Goal: Navigation & Orientation: Find specific page/section

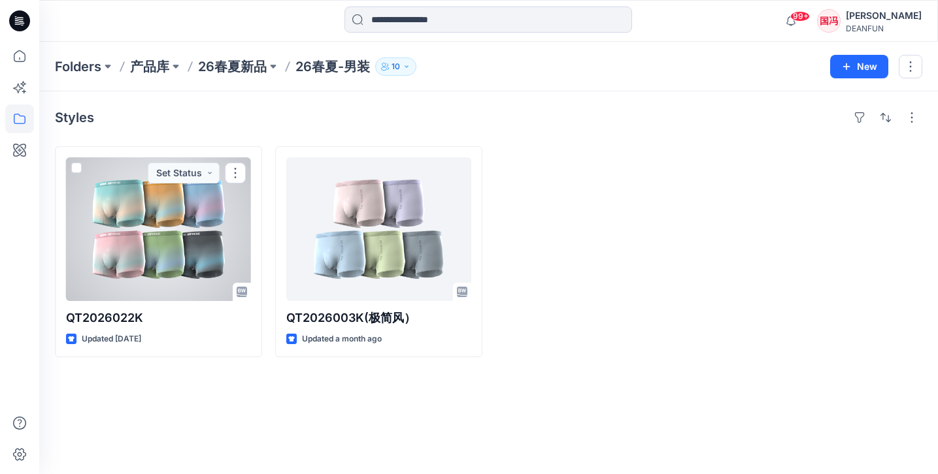
click at [199, 250] on div at bounding box center [158, 229] width 185 height 144
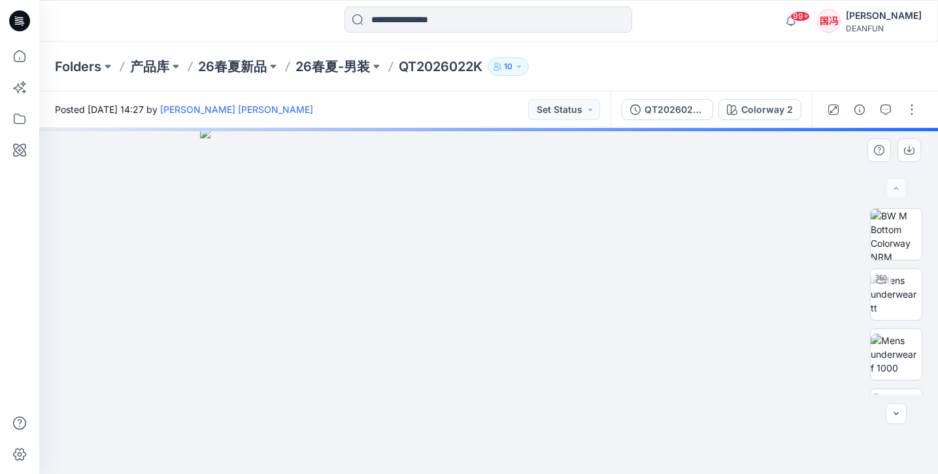
click at [602, 199] on img at bounding box center [488, 301] width 577 height 346
click at [600, 208] on img at bounding box center [488, 301] width 577 height 346
click at [908, 152] on icon "button" at bounding box center [908, 149] width 5 height 7
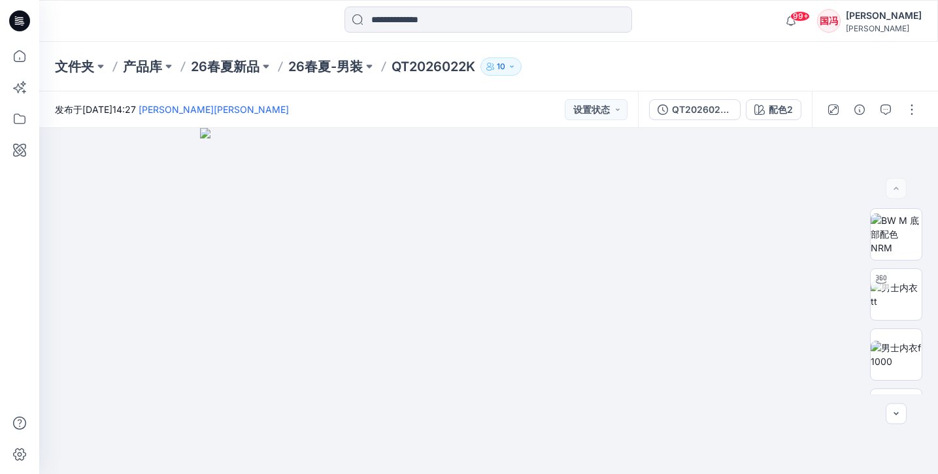
drag, startPoint x: 419, startPoint y: 63, endPoint x: 409, endPoint y: 63, distance: 10.5
click at [419, 63] on p "QT2026022K" at bounding box center [433, 66] width 84 height 18
click at [338, 66] on p "26春夏-男装" at bounding box center [325, 66] width 74 height 18
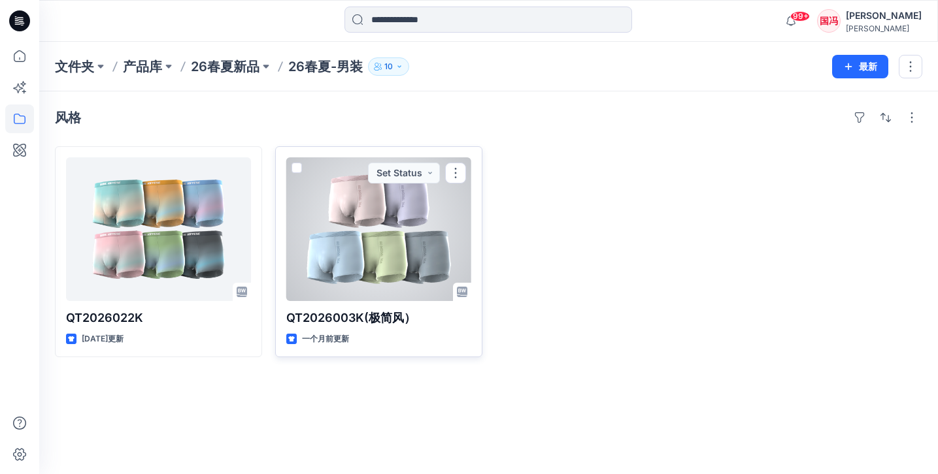
click at [372, 202] on div at bounding box center [378, 229] width 185 height 144
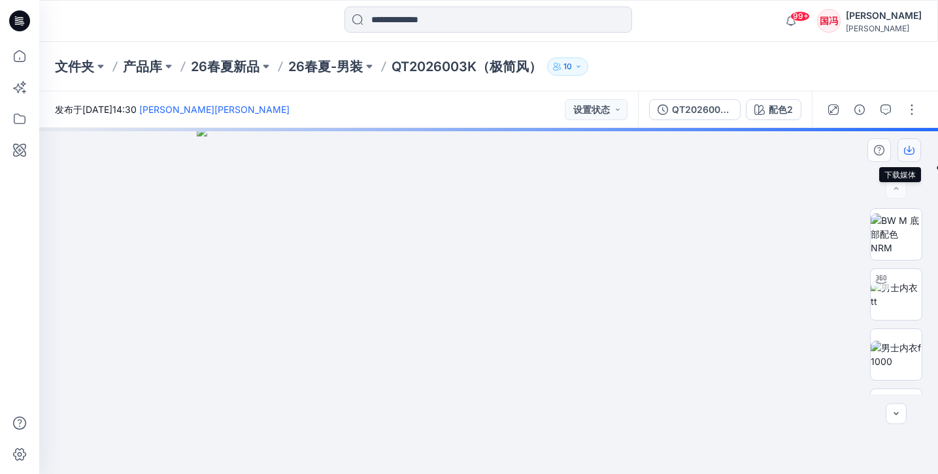
click at [907, 152] on icon "button" at bounding box center [909, 150] width 10 height 10
click at [913, 150] on icon "button" at bounding box center [909, 151] width 10 height 7
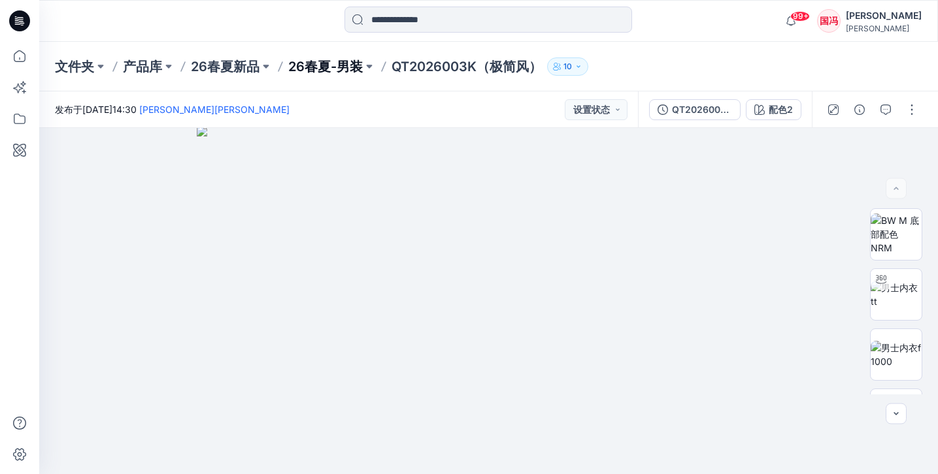
click at [321, 65] on p "26春夏-男装" at bounding box center [325, 66] width 74 height 18
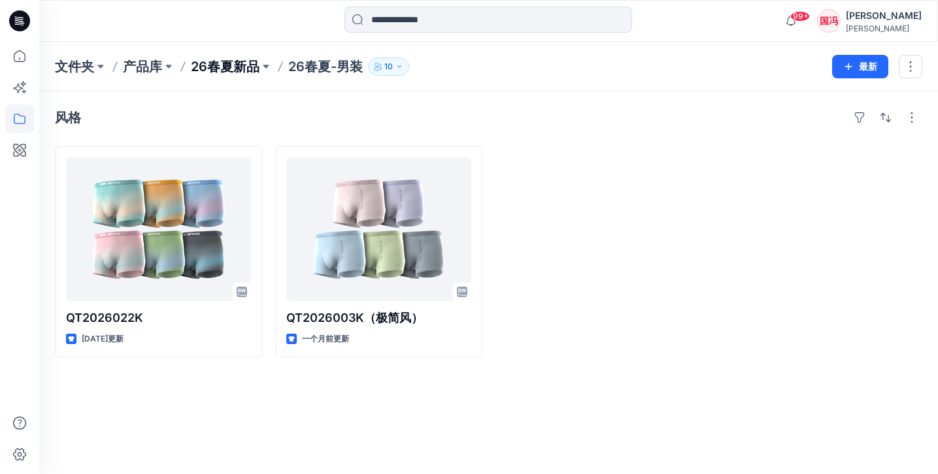
click at [246, 65] on p "26春夏新品" at bounding box center [225, 66] width 69 height 18
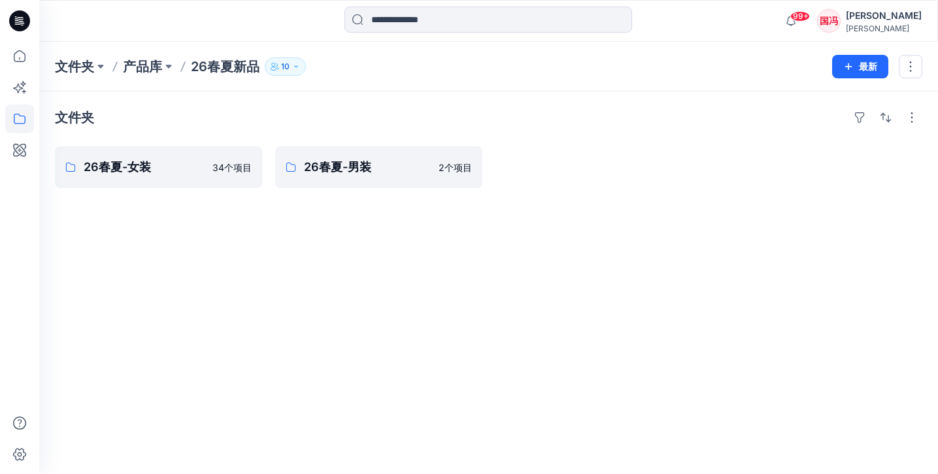
click at [139, 52] on div "文件夹 产品库 26春夏新品 10 最新" at bounding box center [488, 67] width 898 height 50
click at [144, 59] on p "产品库" at bounding box center [142, 66] width 39 height 18
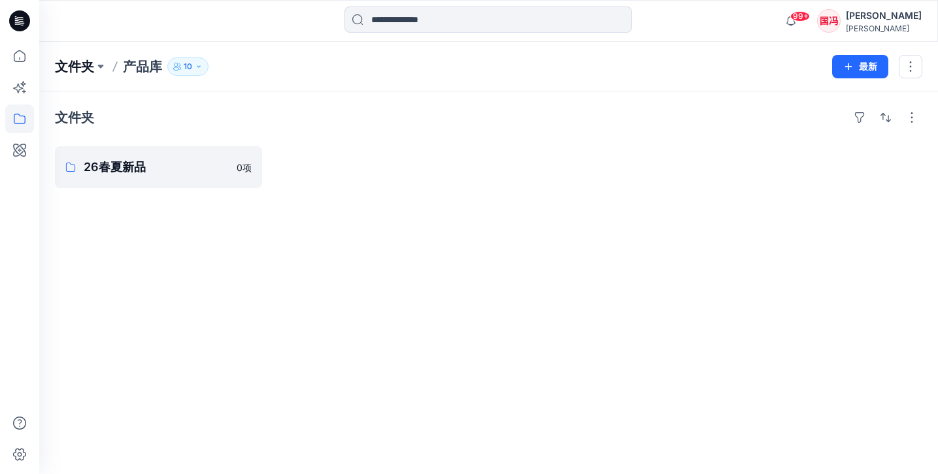
click at [87, 69] on p "文件夹" at bounding box center [74, 66] width 39 height 18
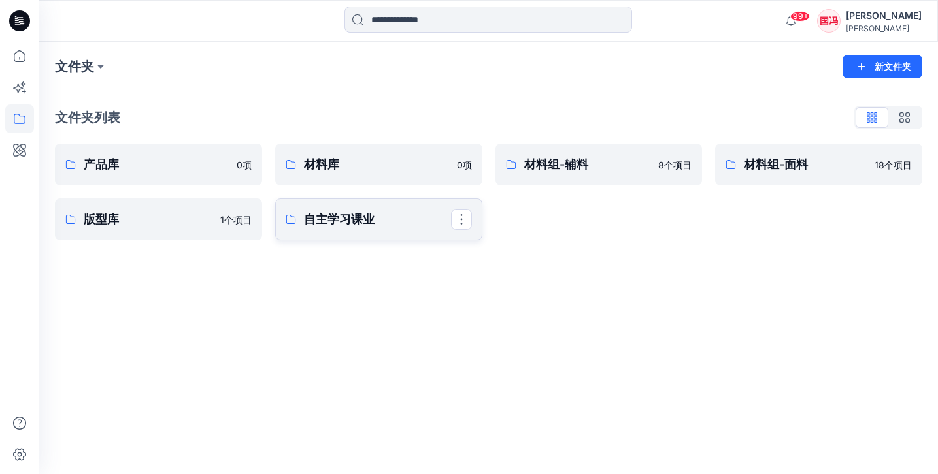
click at [375, 218] on p "自主学习课业" at bounding box center [377, 219] width 147 height 18
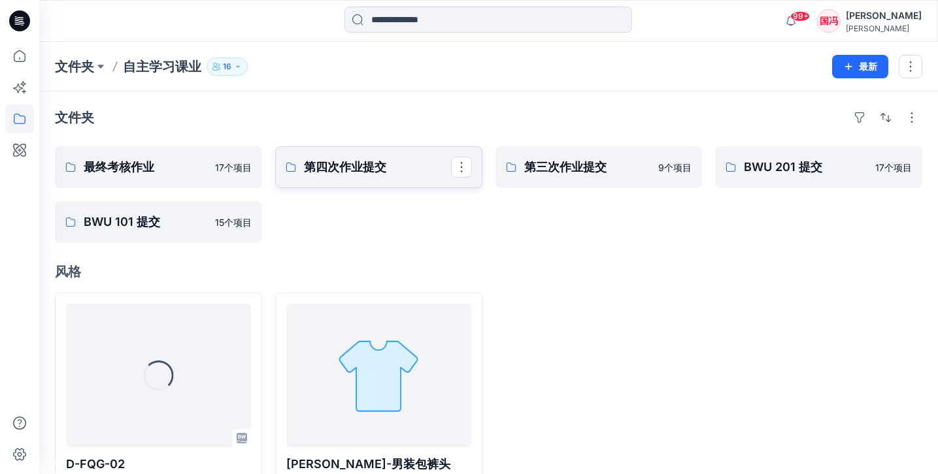
click at [332, 177] on link "第四次作业提交" at bounding box center [378, 167] width 207 height 42
click at [131, 158] on p "最终考核作业" at bounding box center [157, 167] width 147 height 18
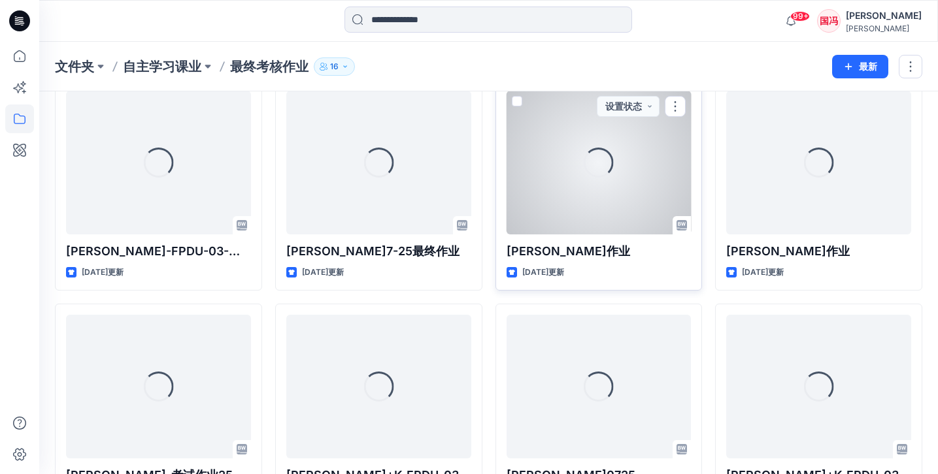
scroll to position [10, 0]
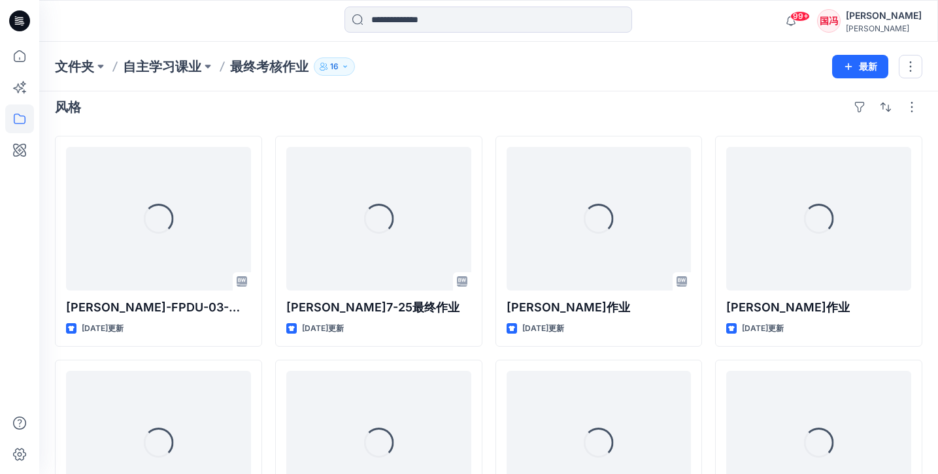
click at [487, 131] on div "风格 正在载入... 冯国钊-K-FPDU-03-贴合（考核作业） 2个月前更新 正在载入... 李冠欣-考试作业250725 2个月前更新 正在载入... …" at bounding box center [488, 469] width 898 height 776
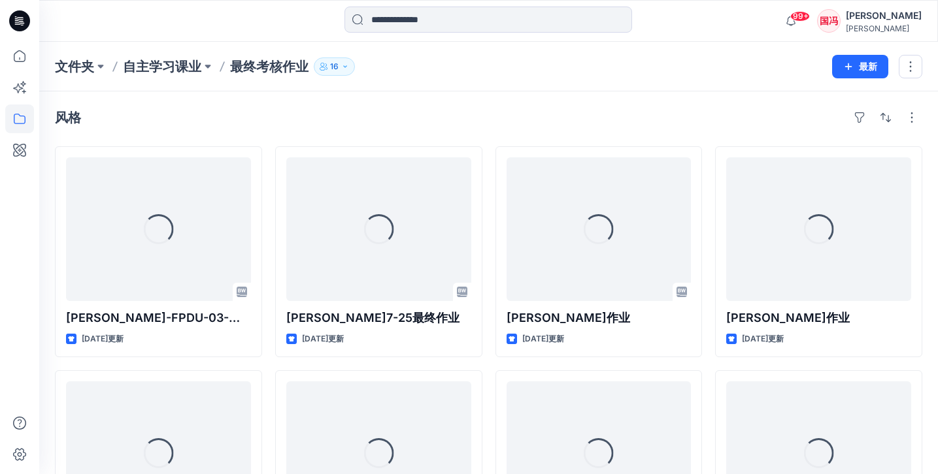
scroll to position [0, 0]
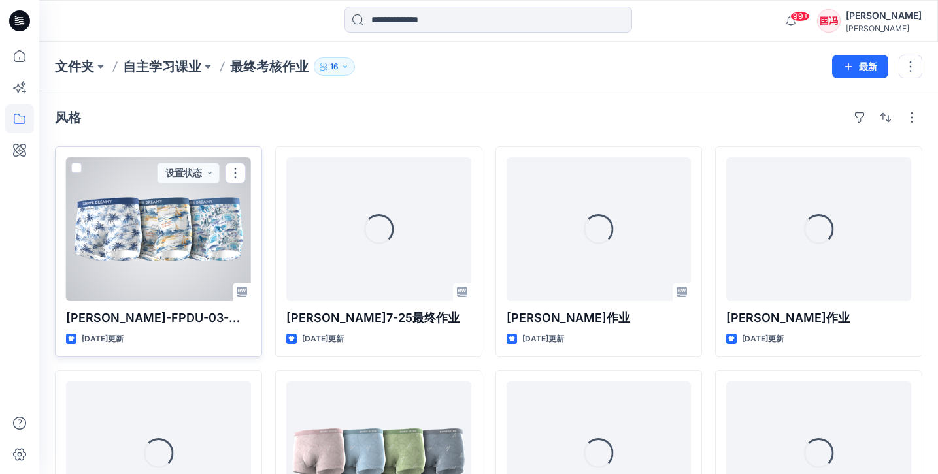
click at [179, 205] on div at bounding box center [158, 229] width 185 height 144
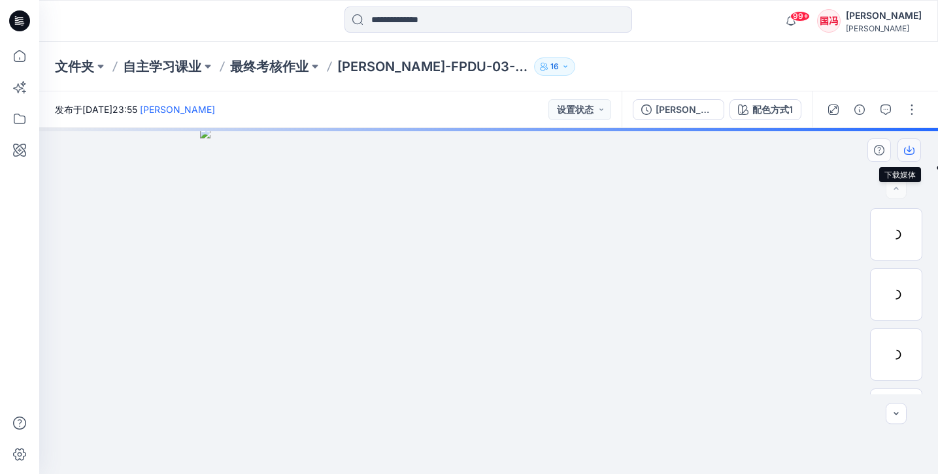
click at [910, 149] on icon "button" at bounding box center [909, 150] width 10 height 10
click at [274, 78] on div "文件夹 自主学习课业 最终考核作业 冯国钊-K-FPDU-03-贴合（考核作业） 16" at bounding box center [488, 67] width 898 height 50
click at [275, 71] on p "最终考核作业" at bounding box center [269, 66] width 78 height 18
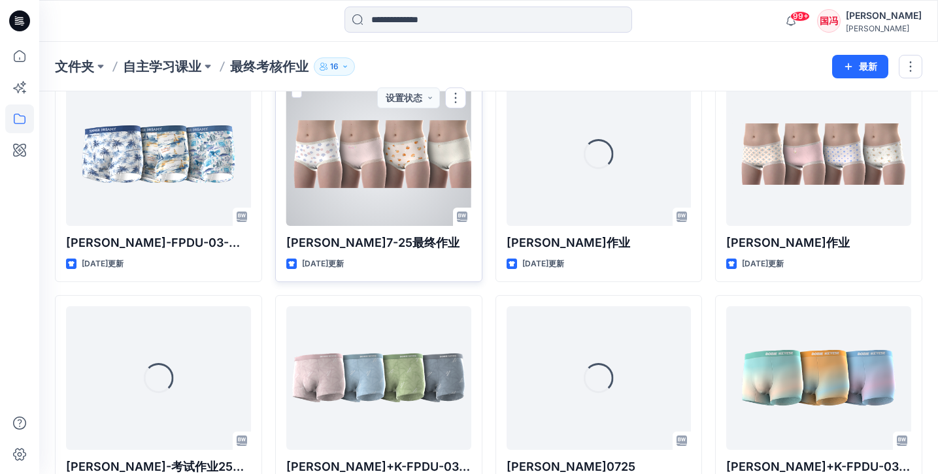
scroll to position [215, 0]
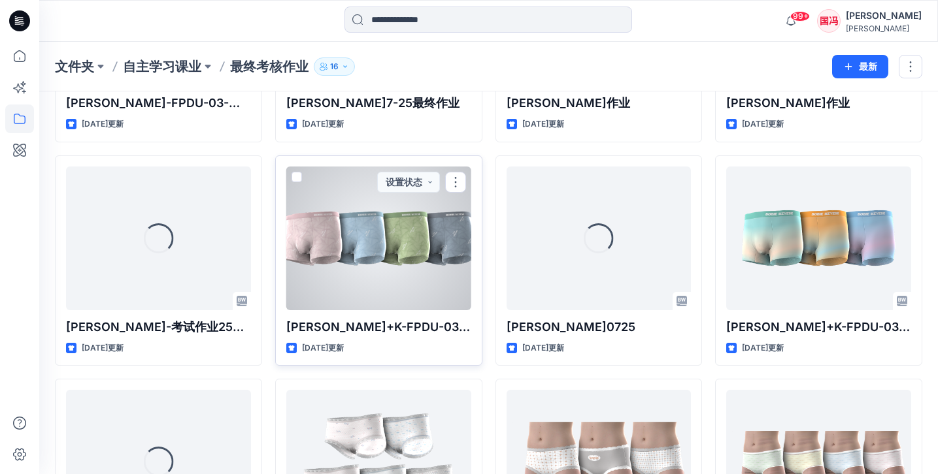
click at [376, 250] on div at bounding box center [378, 239] width 185 height 144
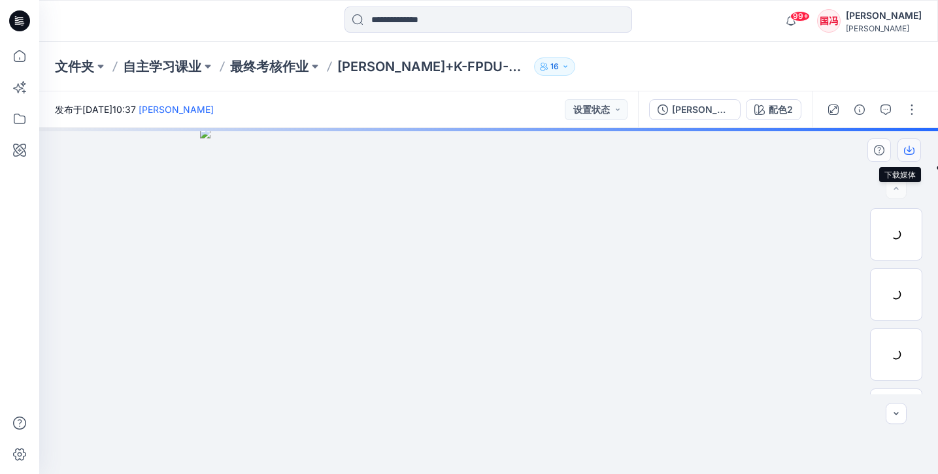
click at [909, 148] on icon "button" at bounding box center [909, 150] width 10 height 10
click at [909, 152] on icon "button" at bounding box center [908, 149] width 5 height 7
click at [284, 69] on p "最终考核作业" at bounding box center [269, 66] width 78 height 18
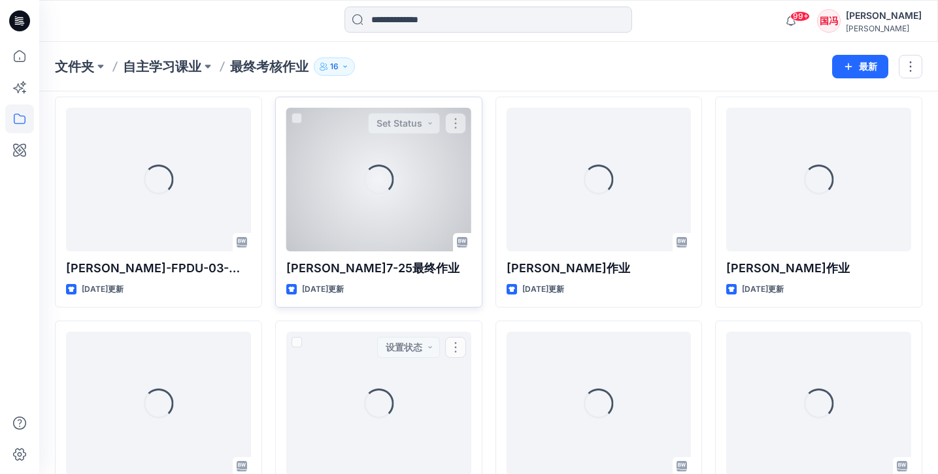
scroll to position [186, 0]
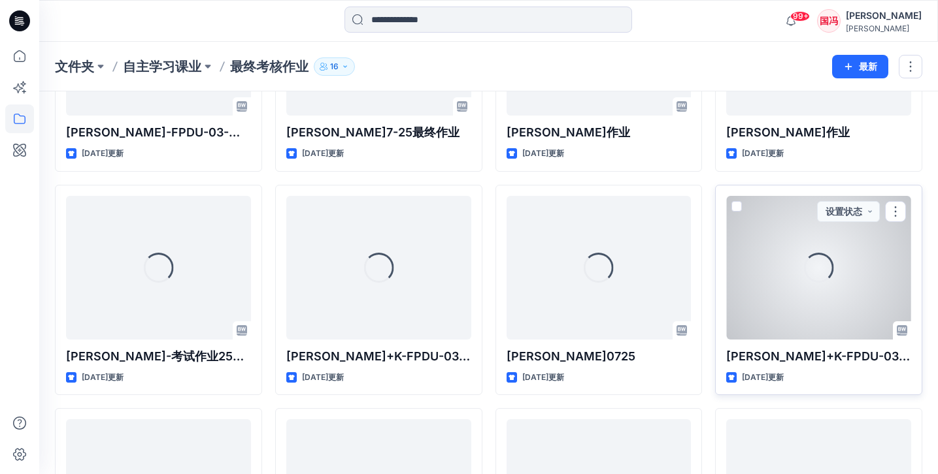
click at [785, 237] on div "正在载入..." at bounding box center [818, 268] width 185 height 144
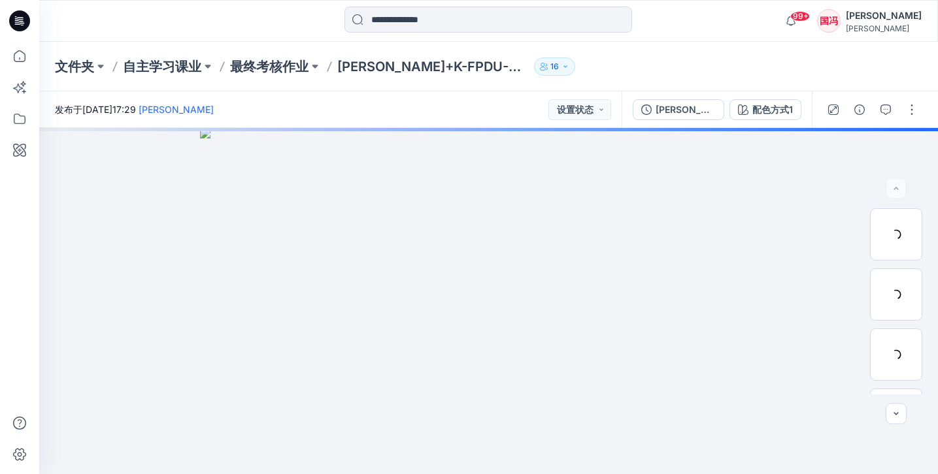
click at [446, 118] on div "发布于2025年7月24日星期四17:29 燕玲 陈 设置状态" at bounding box center [330, 109] width 582 height 36
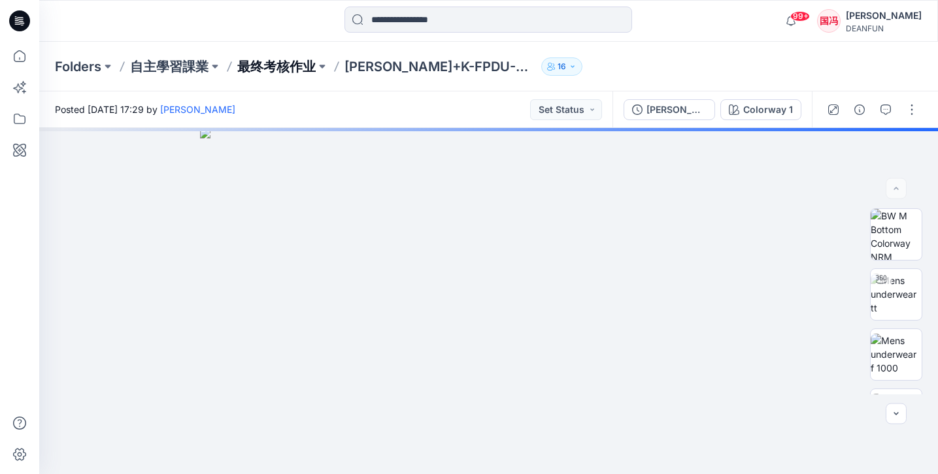
click at [298, 66] on p "最终考核作业" at bounding box center [276, 66] width 78 height 18
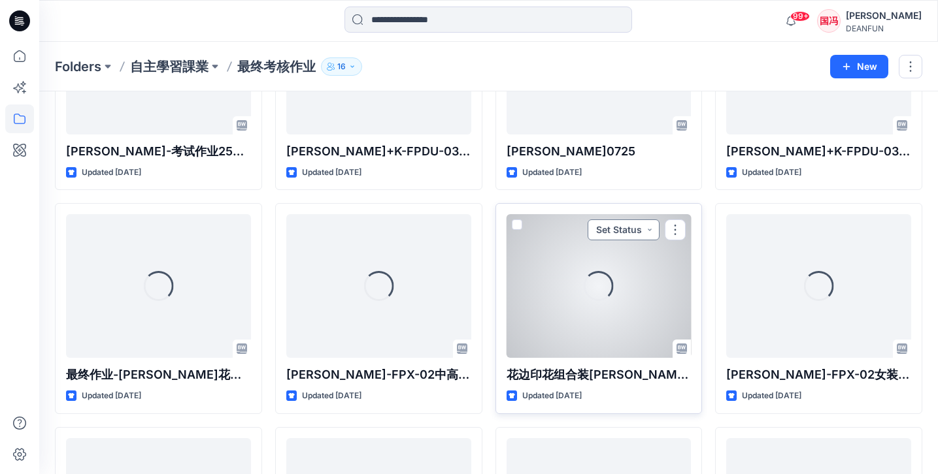
scroll to position [390, 0]
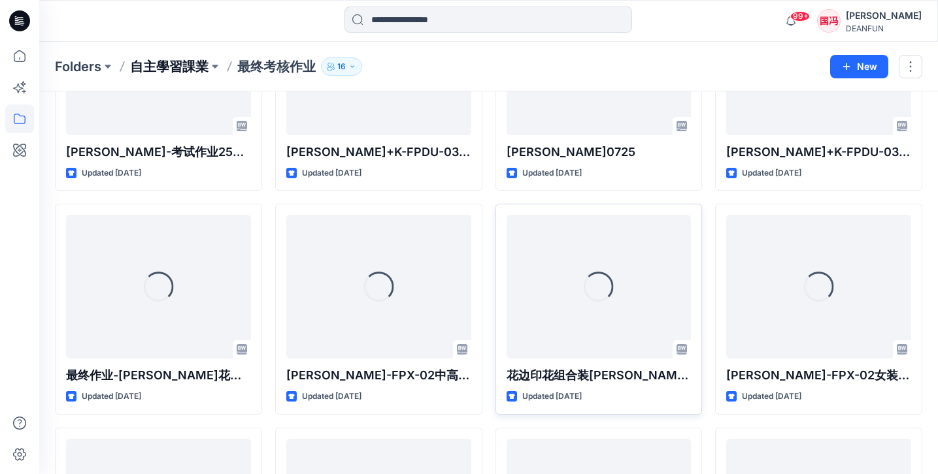
click at [199, 69] on p "自主學習課業" at bounding box center [169, 66] width 78 height 18
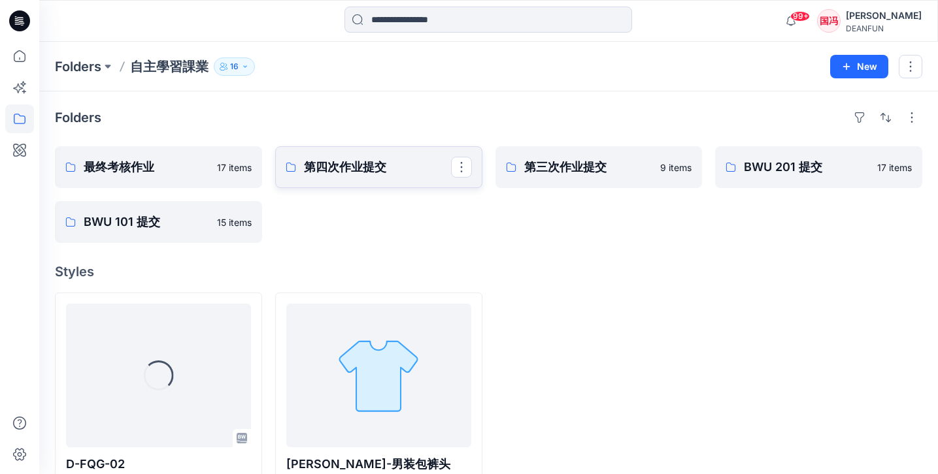
click at [384, 172] on p "第四次作业提交" at bounding box center [377, 167] width 147 height 18
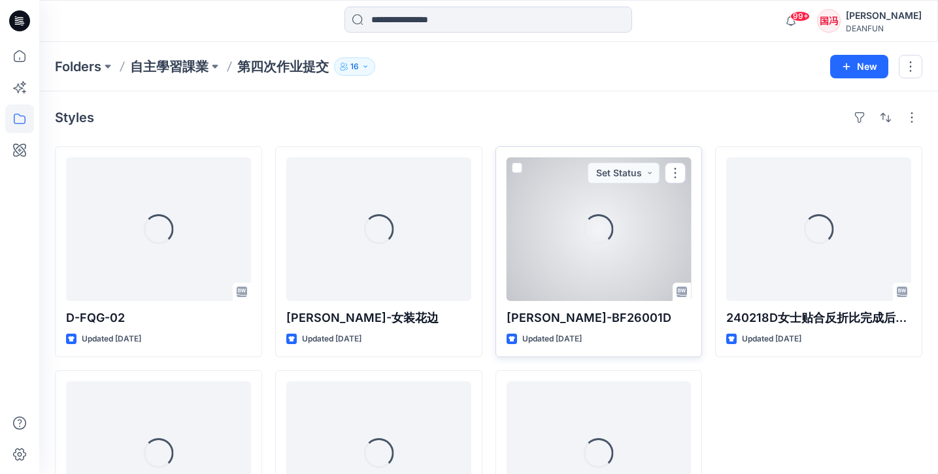
click at [548, 199] on div "Loading..." at bounding box center [598, 229] width 185 height 144
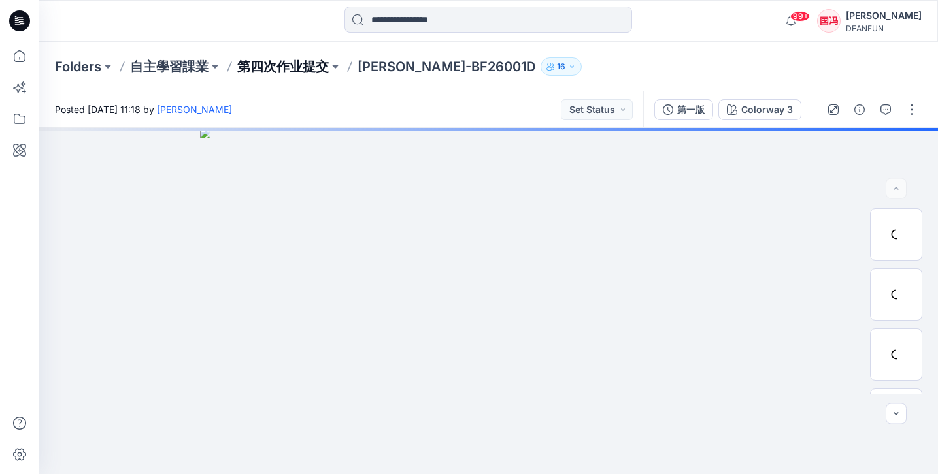
click at [280, 71] on p "第四次作业提交" at bounding box center [282, 66] width 91 height 18
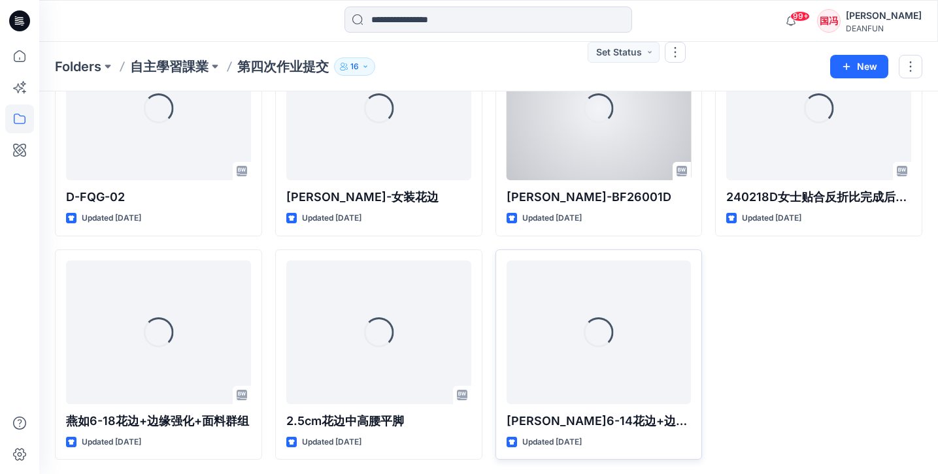
scroll to position [120, 0]
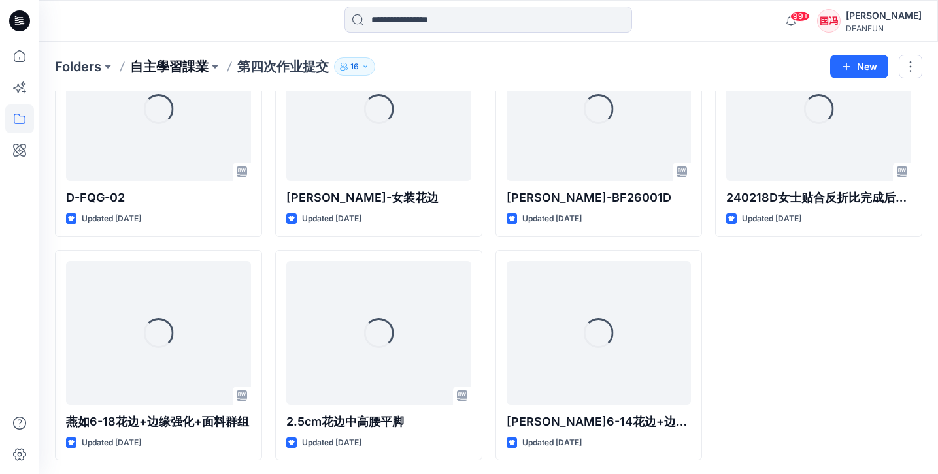
click at [199, 61] on p "自主學習課業" at bounding box center [169, 66] width 78 height 18
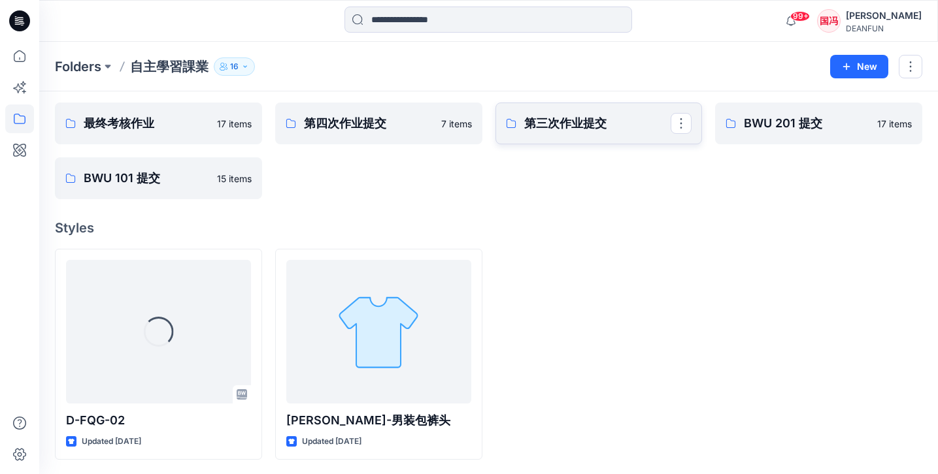
click at [584, 127] on p "第三次作业提交" at bounding box center [597, 123] width 147 height 18
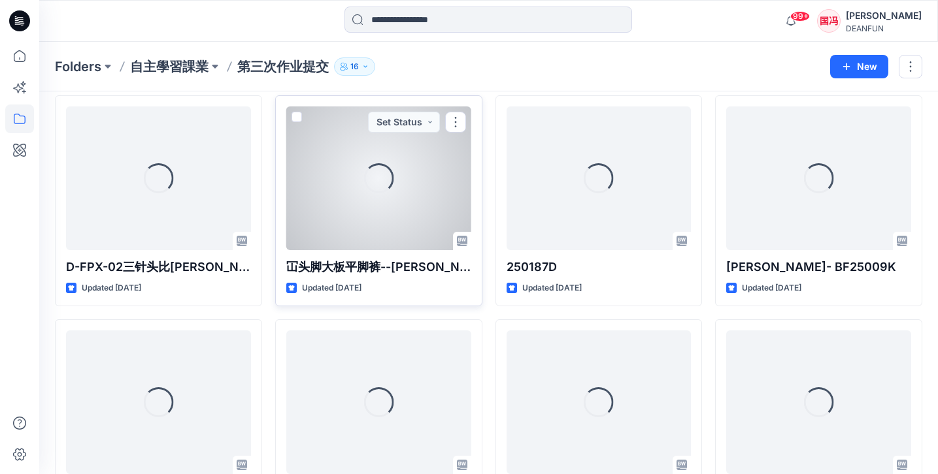
scroll to position [52, 0]
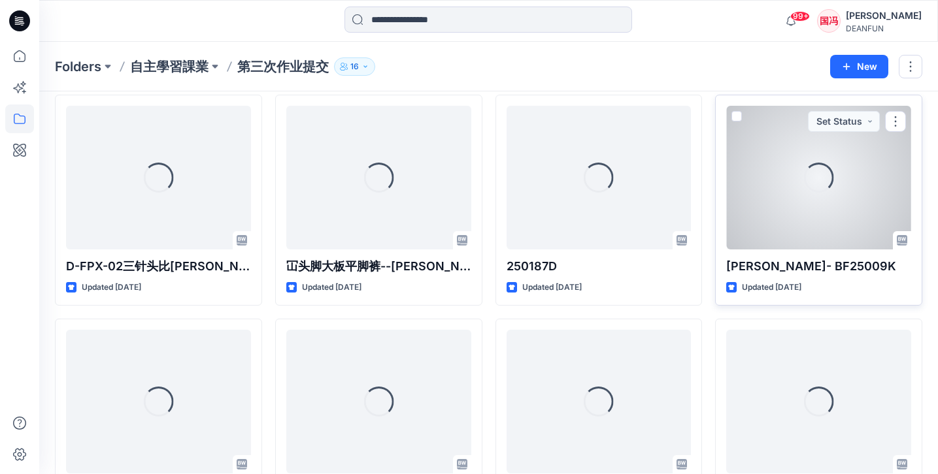
click at [743, 187] on div "Loading..." at bounding box center [818, 178] width 185 height 144
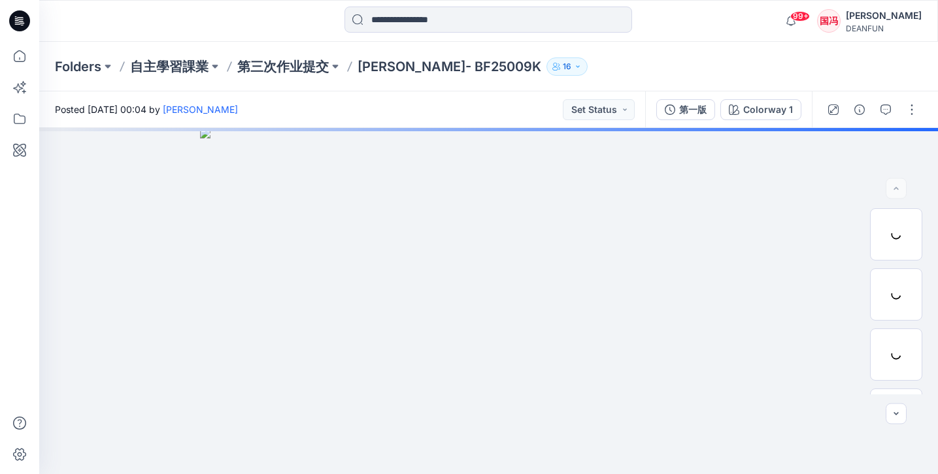
click at [403, 112] on div "Posted Sunday, June 08, 2025 00:04 by 国钊 冯 Set Status" at bounding box center [342, 109] width 606 height 36
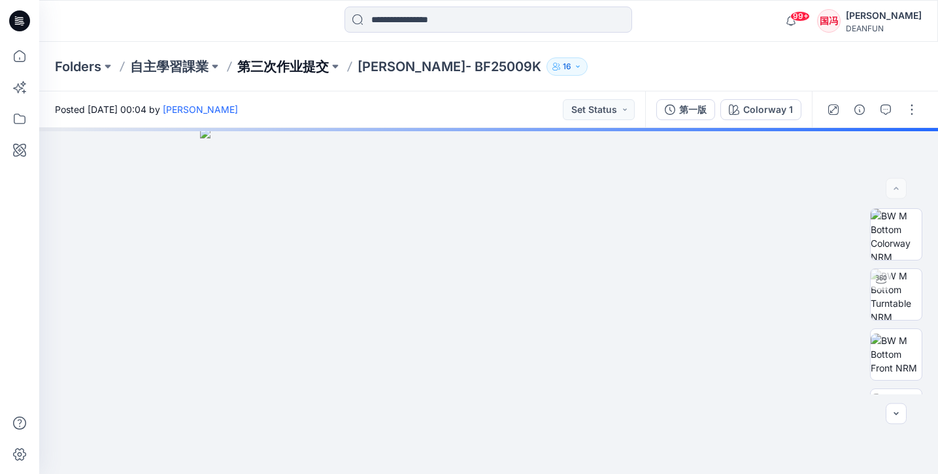
click at [306, 67] on p "第三次作业提交" at bounding box center [282, 66] width 91 height 18
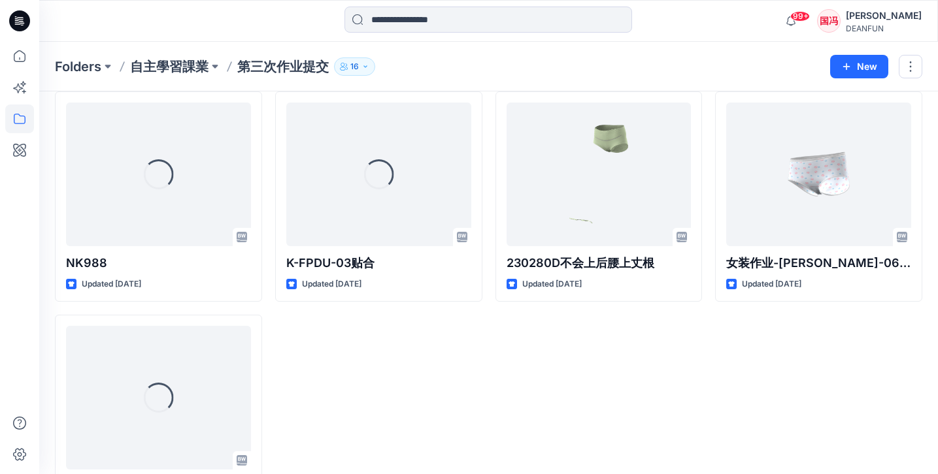
scroll to position [174, 0]
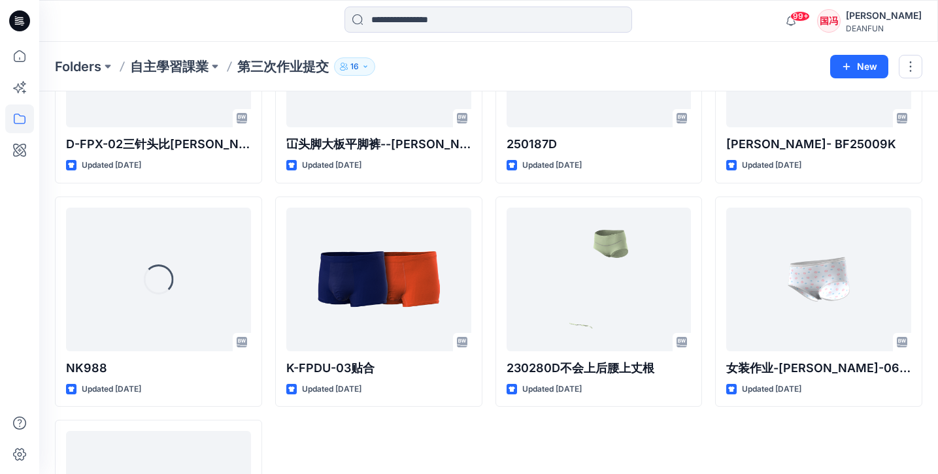
click at [271, 188] on div "Loading... D-FPX-02三针头比詹定燕 Updated 3 months ago Loading... NK988 Updated 3 mont…" at bounding box center [488, 302] width 867 height 659
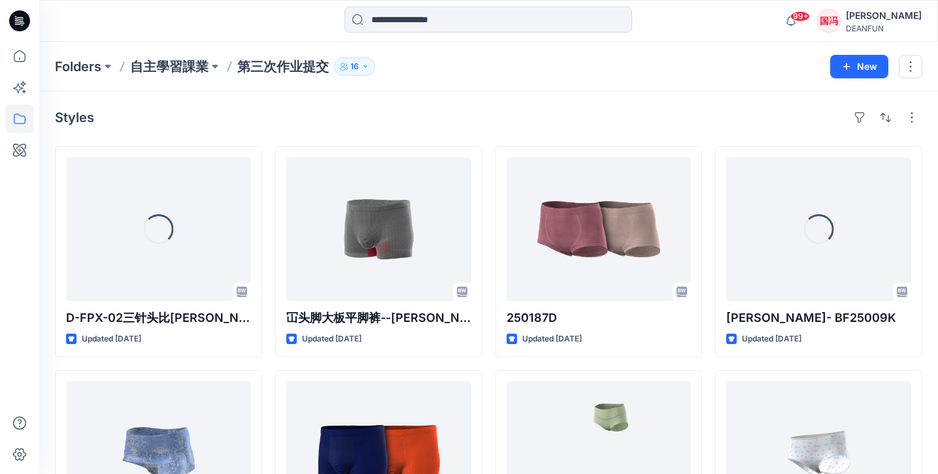
scroll to position [0, 0]
click at [270, 193] on div "Loading... D-FPX-02三针头比詹定燕 Updated 3 months ago NK988 Updated 3 months ago Load…" at bounding box center [488, 475] width 867 height 659
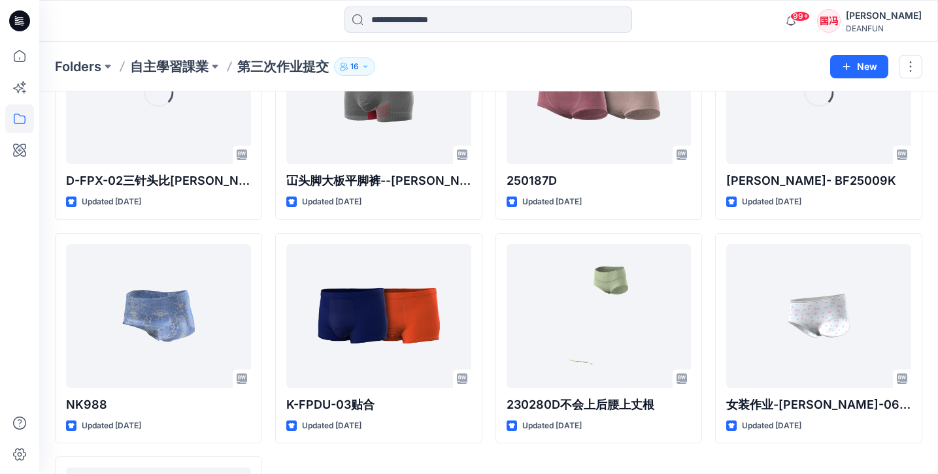
click at [272, 223] on div "Loading... D-FPX-02三针头比詹定燕 Updated 3 months ago NK988 Updated 3 months ago Load…" at bounding box center [488, 338] width 867 height 659
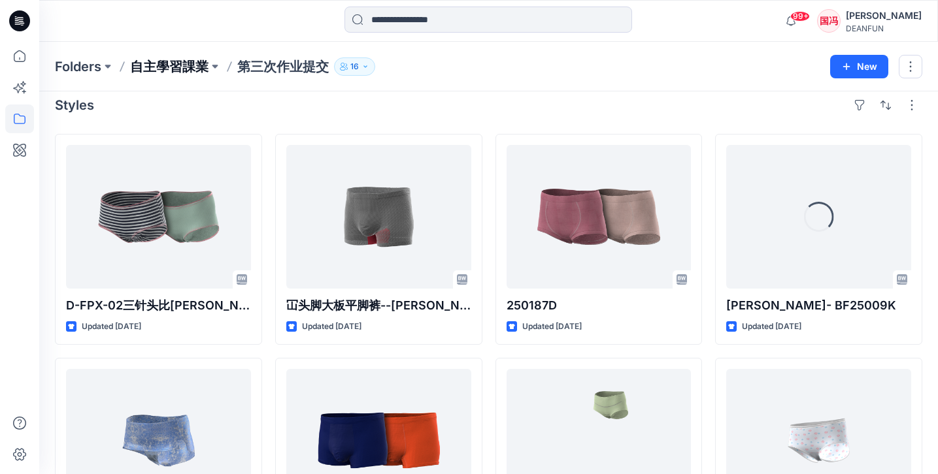
scroll to position [12, 1]
click at [190, 71] on p "自主學習課業" at bounding box center [169, 66] width 78 height 18
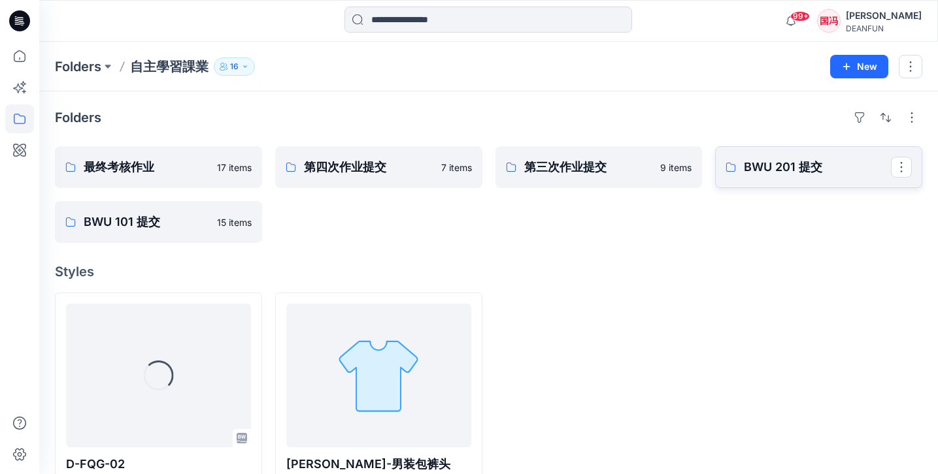
click at [787, 175] on p "BWU 201 提交" at bounding box center [816, 167] width 147 height 18
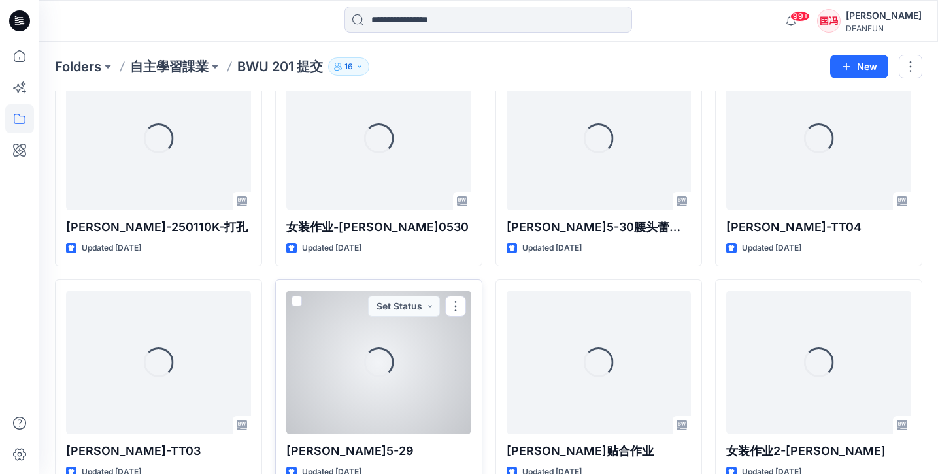
scroll to position [33, 0]
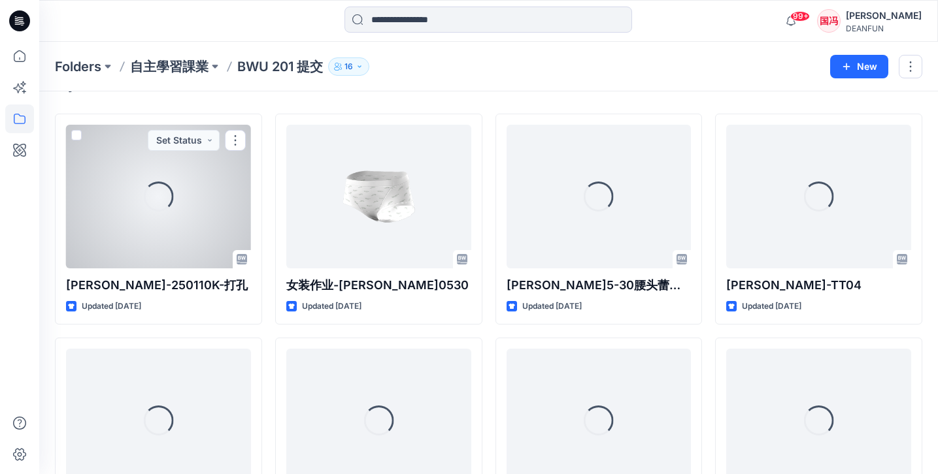
click at [210, 222] on div "Loading..." at bounding box center [158, 197] width 185 height 144
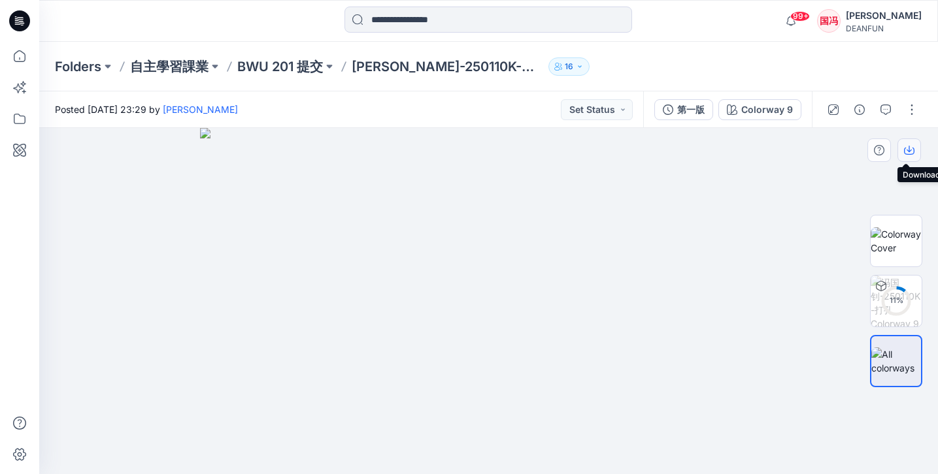
click at [906, 151] on icon "button" at bounding box center [909, 150] width 10 height 10
click at [280, 68] on p "BWU 201 提交" at bounding box center [280, 66] width 86 height 18
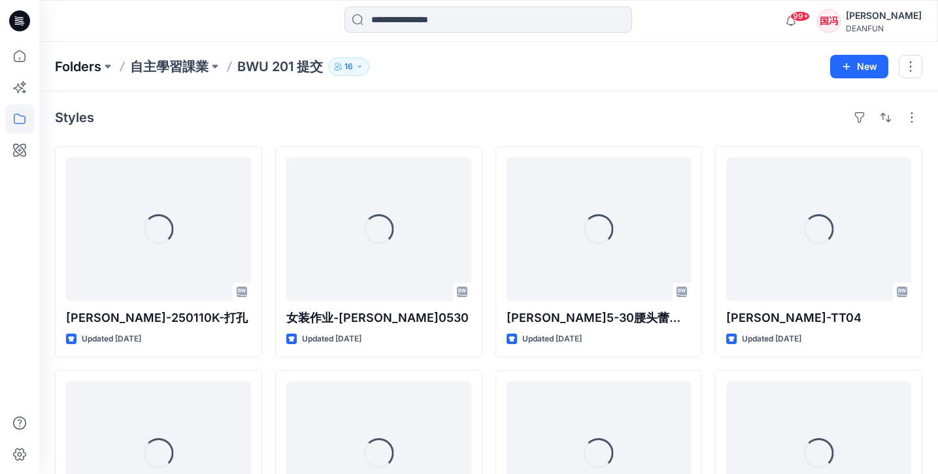
click at [93, 64] on p "Folders" at bounding box center [78, 66] width 46 height 18
